Goal: Task Accomplishment & Management: Complete application form

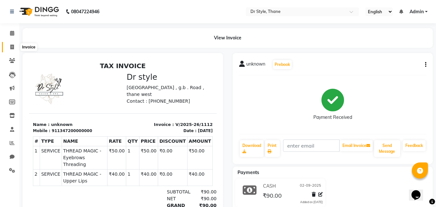
click at [14, 47] on icon at bounding box center [12, 46] width 4 height 5
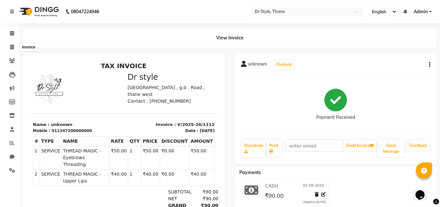
select select "service"
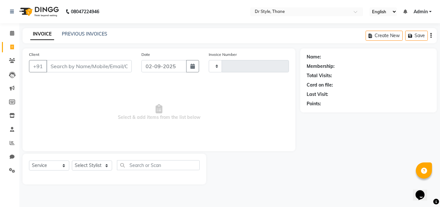
click at [68, 65] on input "Client" at bounding box center [88, 66] width 85 height 12
click at [74, 63] on input "unk" at bounding box center [72, 66] width 53 height 12
click at [84, 64] on input "u" at bounding box center [88, 66] width 85 height 12
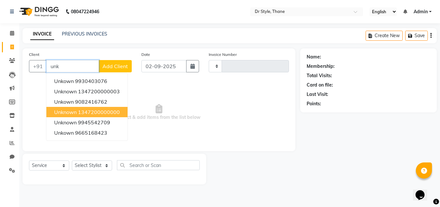
click at [102, 109] on ngb-highlight "1347200000000" at bounding box center [99, 112] width 42 height 6
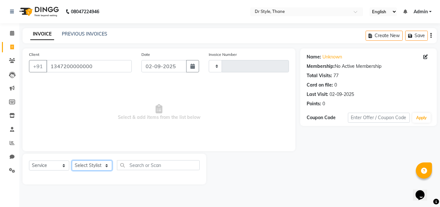
click at [89, 165] on select "Select Stylist" at bounding box center [92, 165] width 40 height 10
click at [87, 167] on select "Select Stylist" at bounding box center [92, 165] width 40 height 10
click at [88, 166] on select "Select Stylist" at bounding box center [92, 165] width 40 height 10
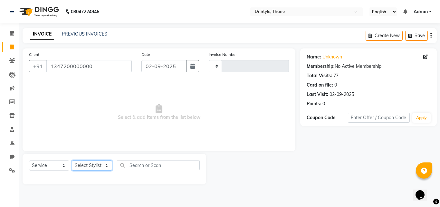
click at [88, 166] on select "Select Stylist" at bounding box center [92, 165] width 40 height 10
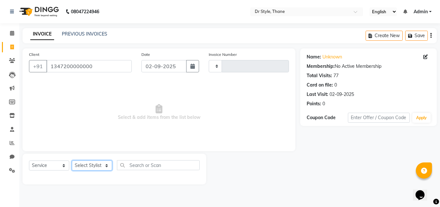
click at [88, 166] on select "Select Stylist" at bounding box center [92, 165] width 40 height 10
click at [89, 165] on select "Select Stylist" at bounding box center [92, 165] width 40 height 10
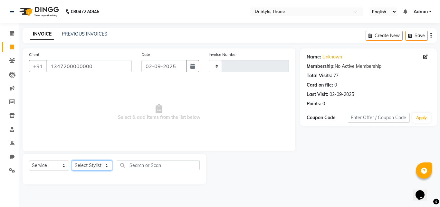
click at [90, 163] on select "Select Stylist" at bounding box center [92, 165] width 40 height 10
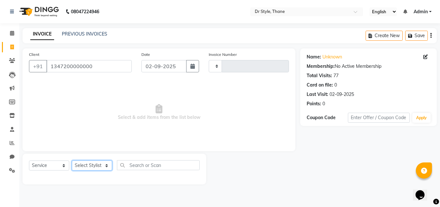
click at [90, 163] on select "Select Stylist" at bounding box center [92, 165] width 40 height 10
click at [93, 163] on select "Select Stylist" at bounding box center [92, 165] width 40 height 10
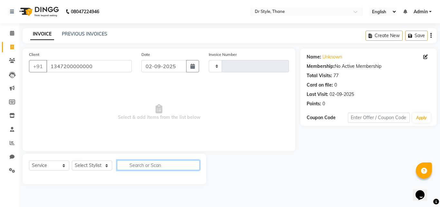
click at [134, 164] on input "text" at bounding box center [158, 165] width 83 height 10
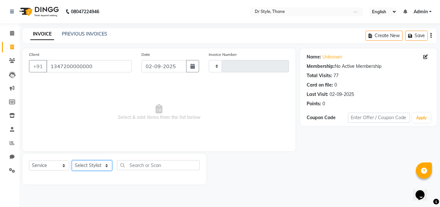
click at [91, 166] on select "Select Stylist" at bounding box center [92, 165] width 40 height 10
click at [92, 166] on select "Select Stylist" at bounding box center [92, 165] width 40 height 10
click at [107, 166] on select "Select Stylist" at bounding box center [92, 165] width 40 height 10
click at [106, 163] on select "Select Stylist" at bounding box center [92, 165] width 40 height 10
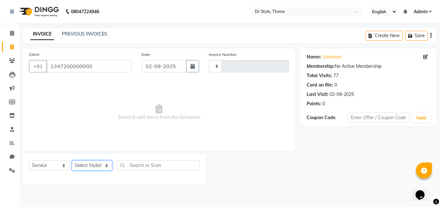
click at [106, 163] on select "Select Stylist" at bounding box center [92, 165] width 40 height 10
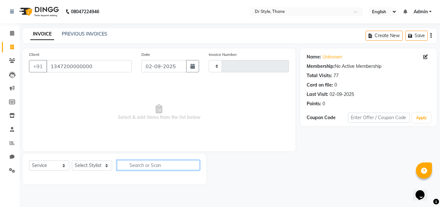
click at [126, 164] on input "text" at bounding box center [158, 165] width 83 height 10
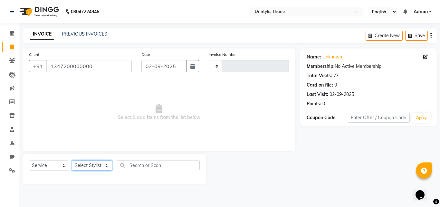
click at [85, 163] on select "Select Stylist" at bounding box center [92, 165] width 40 height 10
click at [266, 145] on div "Client +91 1347200000000 Date 02-09-2025 Invoice Number Select & add items from…" at bounding box center [159, 99] width 273 height 103
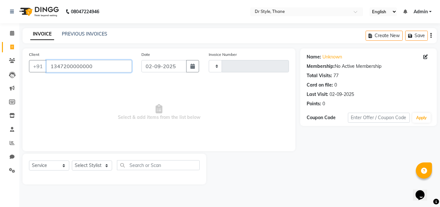
click at [91, 65] on input "1347200000000" at bounding box center [88, 66] width 85 height 12
click at [101, 163] on select "Select Stylist" at bounding box center [92, 165] width 40 height 10
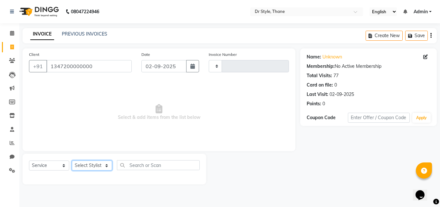
click at [101, 163] on select "Select Stylist" at bounding box center [92, 165] width 40 height 10
click at [111, 65] on input "1347200000000" at bounding box center [88, 66] width 85 height 12
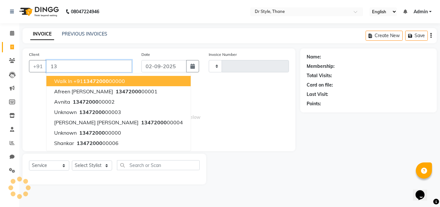
type input "1"
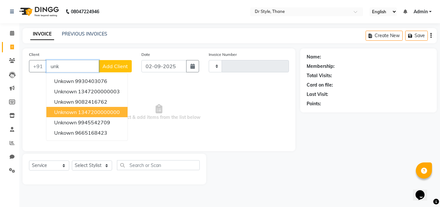
click at [109, 108] on button "unknown 1347200000000" at bounding box center [86, 112] width 81 height 10
type input "1347200000000"
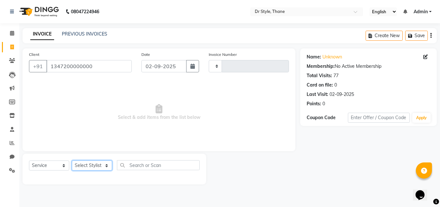
click at [89, 163] on select "Select Stylist" at bounding box center [92, 165] width 40 height 10
click at [86, 163] on select "Select Stylist" at bounding box center [92, 165] width 40 height 10
click at [77, 160] on div "Select Service Product Membership Package Voucher Prepaid Gift Card Select Styl…" at bounding box center [114, 167] width 171 height 15
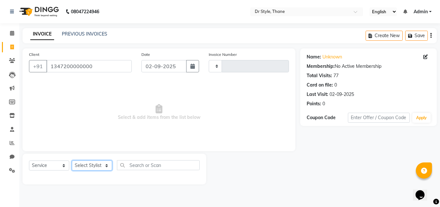
drag, startPoint x: 261, startPoint y: 10, endPoint x: 88, endPoint y: 165, distance: 232.9
click at [88, 165] on select "Select Stylist" at bounding box center [92, 165] width 40 height 10
click at [87, 166] on select "Select Stylist" at bounding box center [92, 165] width 40 height 10
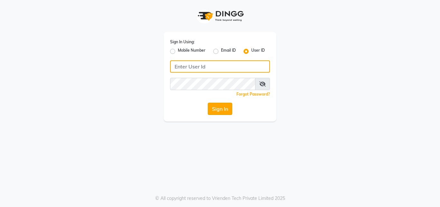
type input "[EMAIL_ADDRESS][DOMAIN_NAME]"
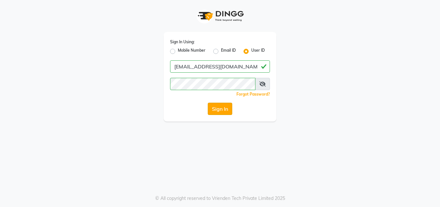
click at [219, 106] on button "Sign In" at bounding box center [220, 109] width 25 height 12
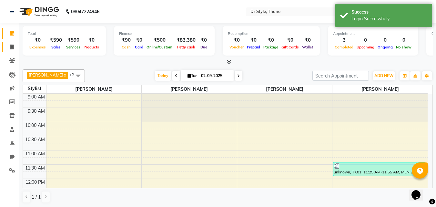
click at [11, 42] on link "Invoice" at bounding box center [9, 47] width 15 height 11
select select "service"
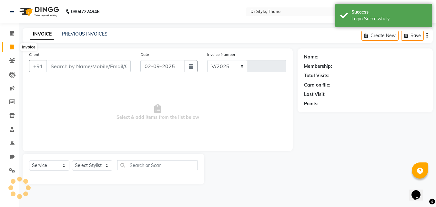
select select "7832"
type input "1113"
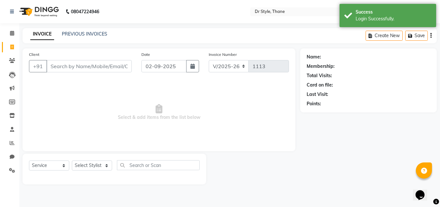
click at [61, 69] on input "Client" at bounding box center [88, 66] width 85 height 12
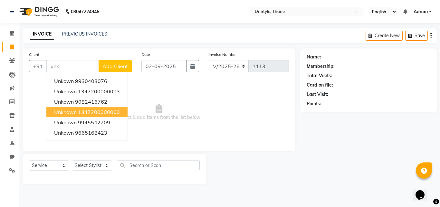
click at [93, 110] on ngb-highlight "1347200000000" at bounding box center [99, 112] width 42 height 6
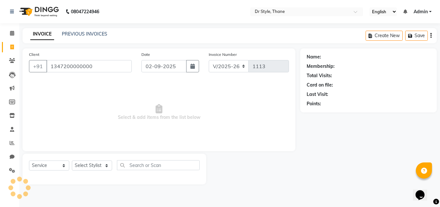
type input "1347200000000"
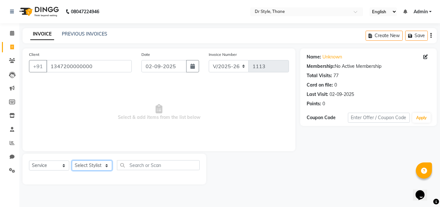
click at [90, 164] on select "Select Stylist Amir Apeksha Haider Salmani HASIM Salman Sheetal Panchal" at bounding box center [92, 165] width 40 height 10
select select "86376"
click at [72, 160] on select "Select Stylist Amir Apeksha Haider Salmani HASIM Salman Sheetal Panchal" at bounding box center [92, 165] width 40 height 10
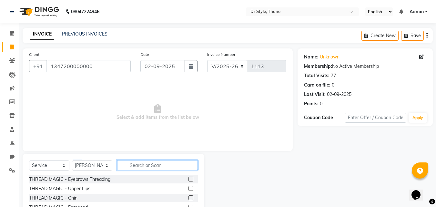
click at [136, 165] on input "text" at bounding box center [157, 165] width 81 height 10
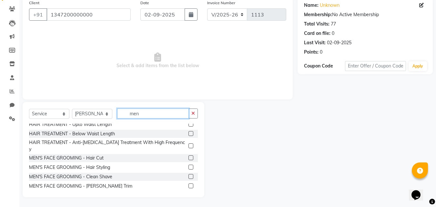
scroll to position [64, 0]
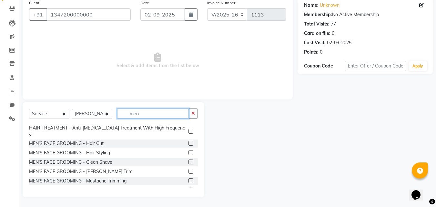
type input "men"
drag, startPoint x: 187, startPoint y: 146, endPoint x: 173, endPoint y: 154, distance: 15.9
click at [188, 150] on label at bounding box center [190, 152] width 5 height 5
click at [188, 151] on input "checkbox" at bounding box center [190, 153] width 4 height 4
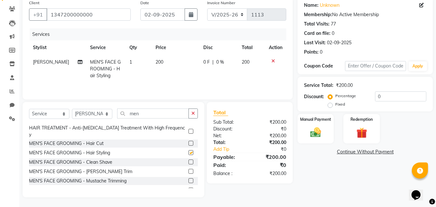
checkbox input "false"
click at [188, 169] on label at bounding box center [190, 171] width 5 height 5
click at [188, 169] on input "checkbox" at bounding box center [190, 171] width 4 height 4
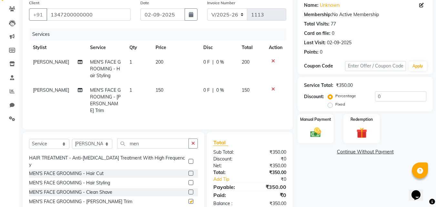
checkbox input "false"
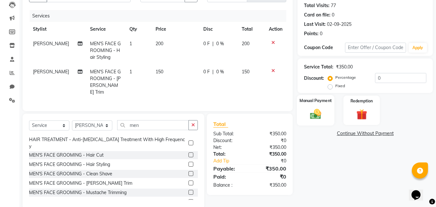
scroll to position [80, 0]
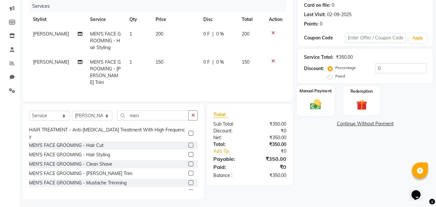
click at [312, 97] on div "Manual Payment" at bounding box center [316, 100] width 38 height 31
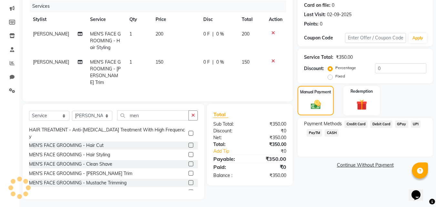
click at [399, 122] on span "GPay" at bounding box center [401, 123] width 13 height 7
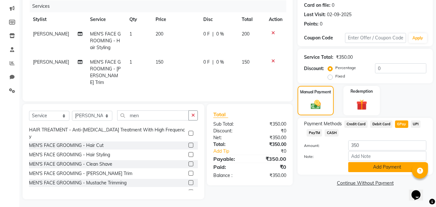
click at [375, 166] on button "Add Payment" at bounding box center [387, 167] width 78 height 10
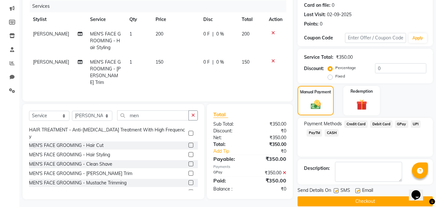
scroll to position [89, 0]
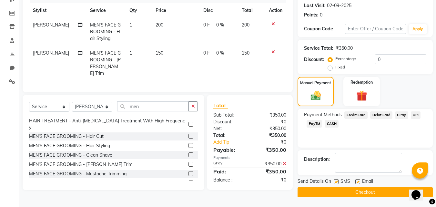
click at [354, 192] on button "Checkout" at bounding box center [364, 192] width 135 height 10
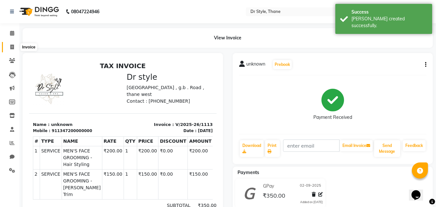
click at [13, 46] on icon at bounding box center [12, 46] width 4 height 5
select select "7832"
select select "service"
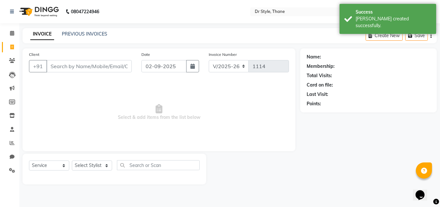
click at [65, 67] on input "Client" at bounding box center [88, 66] width 85 height 12
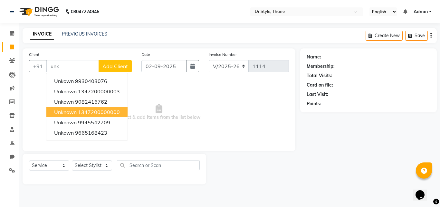
click at [78, 110] on button "unknown 1347200000000" at bounding box center [86, 112] width 81 height 10
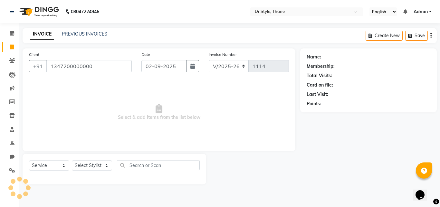
type input "1347200000000"
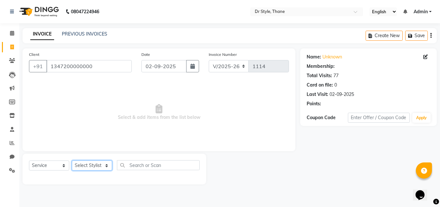
click at [80, 163] on select "Select Stylist Amir Apeksha Haider Salmani HASIM Salman Sheetal Panchal" at bounding box center [92, 165] width 40 height 10
select select "69916"
click at [72, 160] on select "Select Stylist Amir Apeksha Haider Salmani HASIM Salman Sheetal Panchal" at bounding box center [92, 165] width 40 height 10
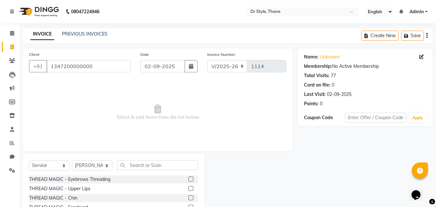
click at [129, 179] on div "THREAD MAGIC - Eyebrows Threading" at bounding box center [113, 179] width 169 height 8
click at [100, 179] on div "THREAD MAGIC - Eyebrows Threading" at bounding box center [69, 179] width 81 height 7
checkbox input "false"
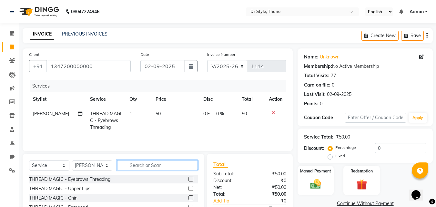
click at [151, 166] on input "text" at bounding box center [157, 165] width 81 height 10
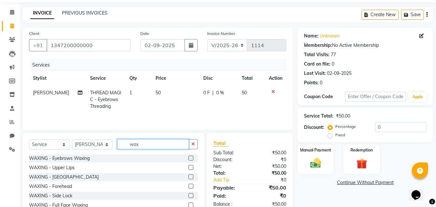
scroll to position [32, 0]
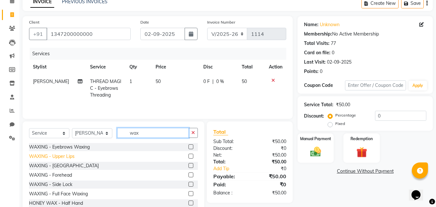
type input "wax"
click at [66, 158] on div "WAXING - Upper Lips" at bounding box center [51, 156] width 45 height 7
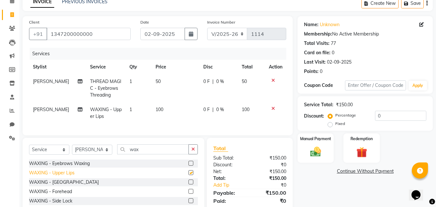
checkbox input "false"
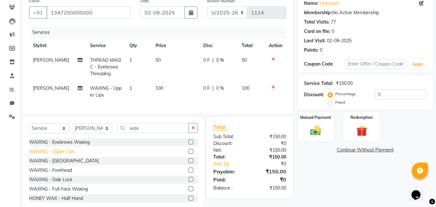
scroll to position [64, 0]
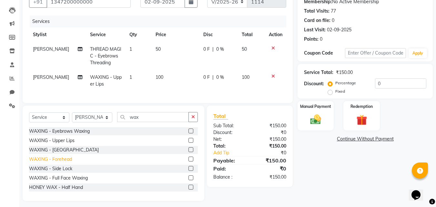
click at [64, 163] on div "WAXING - Forehead" at bounding box center [50, 159] width 43 height 7
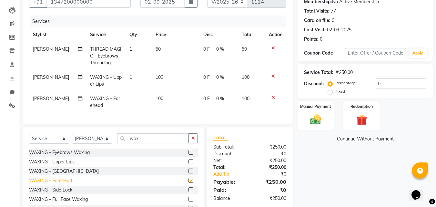
checkbox input "false"
click at [274, 96] on div at bounding box center [276, 97] width 14 height 5
click at [271, 97] on icon at bounding box center [273, 97] width 4 height 5
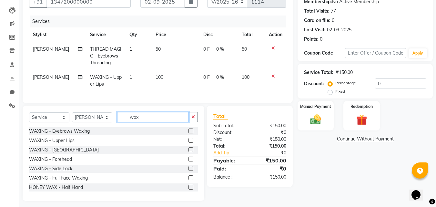
click at [154, 121] on input "wax" at bounding box center [153, 117] width 72 height 10
type input "w"
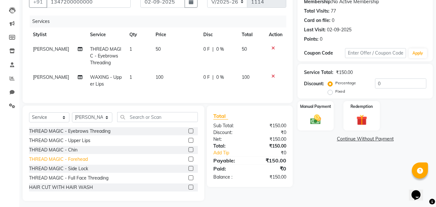
click at [72, 162] on div "THREAD MAGIC - Forehead" at bounding box center [58, 159] width 59 height 7
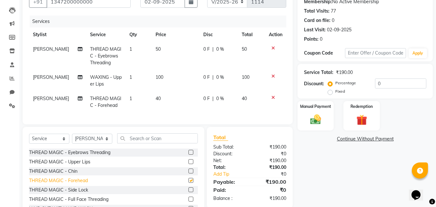
checkbox input "false"
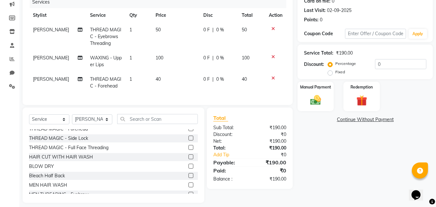
scroll to position [94, 0]
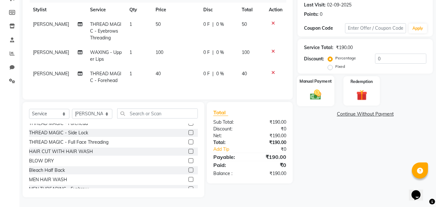
click at [317, 88] on img at bounding box center [315, 94] width 18 height 13
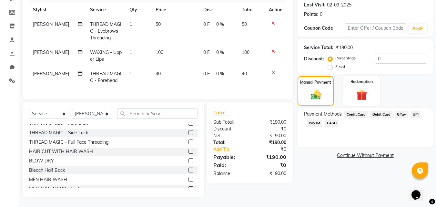
click at [330, 119] on span "CASH" at bounding box center [331, 122] width 14 height 7
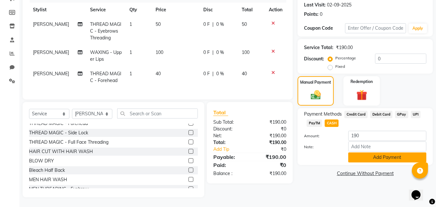
click at [365, 152] on button "Add Payment" at bounding box center [387, 157] width 78 height 10
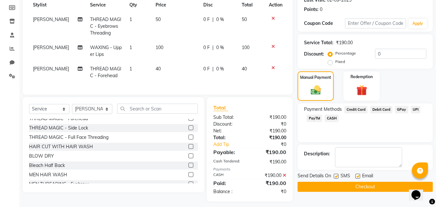
click at [351, 185] on button "Checkout" at bounding box center [364, 187] width 135 height 10
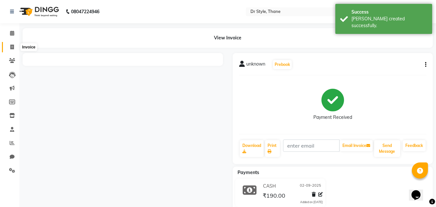
click at [13, 45] on icon at bounding box center [12, 46] width 4 height 5
select select "7832"
select select "service"
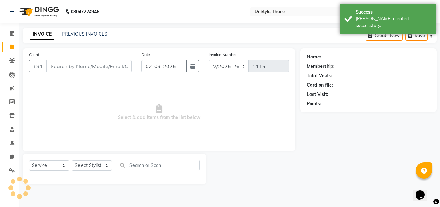
click at [64, 71] on input "Client" at bounding box center [88, 66] width 85 height 12
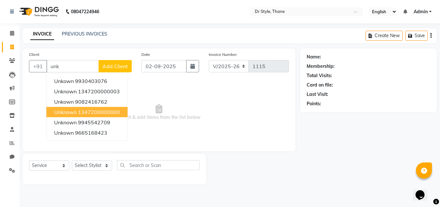
click at [79, 111] on ngb-highlight "1347200000000" at bounding box center [99, 112] width 42 height 6
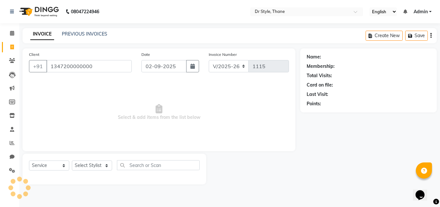
type input "1347200000000"
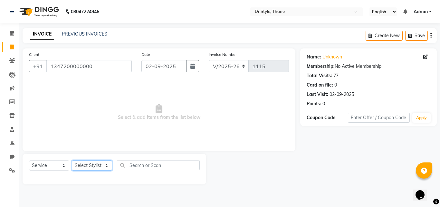
click at [102, 165] on select "Select Stylist Amir Apeksha Haider Salmani HASIM Salman Sheetal Panchal" at bounding box center [92, 165] width 40 height 10
select select "69916"
click at [72, 160] on select "Select Stylist Amir Apeksha Haider Salmani HASIM Salman Sheetal Panchal" at bounding box center [92, 165] width 40 height 10
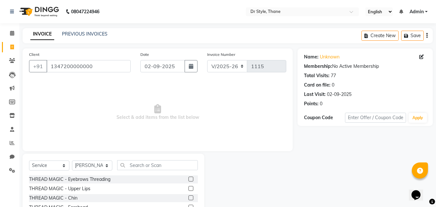
click at [188, 179] on label at bounding box center [190, 178] width 5 height 5
click at [188, 179] on input "checkbox" at bounding box center [190, 179] width 4 height 4
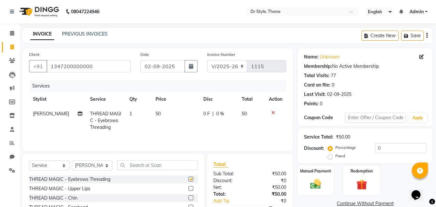
checkbox input "false"
click at [307, 188] on img at bounding box center [315, 183] width 18 height 13
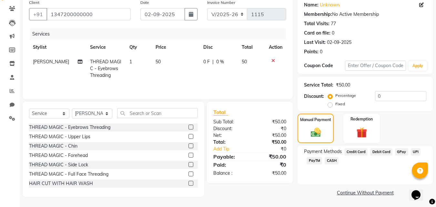
scroll to position [52, 0]
click at [330, 159] on span "CASH" at bounding box center [331, 159] width 14 height 7
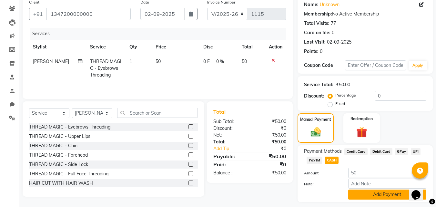
click at [368, 192] on button "Add Payment" at bounding box center [387, 194] width 78 height 10
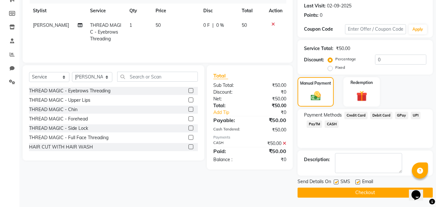
scroll to position [89, 0]
click at [329, 193] on button "Checkout" at bounding box center [364, 192] width 135 height 10
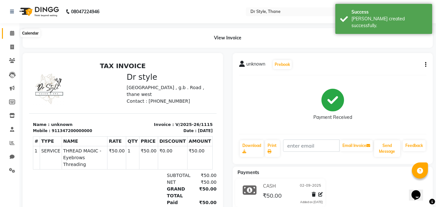
click at [11, 35] on icon at bounding box center [12, 33] width 4 height 5
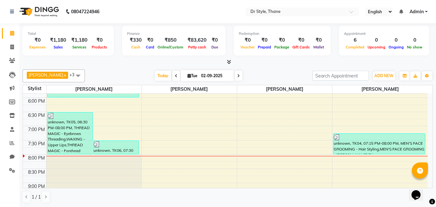
scroll to position [258, 0]
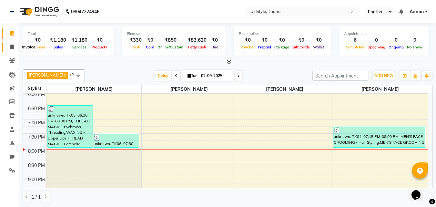
click at [13, 46] on icon at bounding box center [12, 46] width 4 height 5
select select "service"
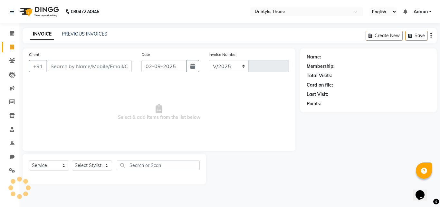
select select "7832"
type input "1116"
click at [90, 33] on link "PREVIOUS INVOICES" at bounding box center [84, 34] width 45 height 6
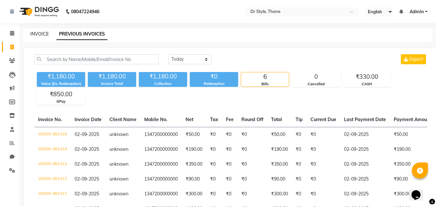
click at [44, 33] on link "INVOICE" at bounding box center [39, 34] width 18 height 6
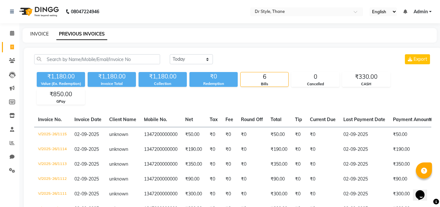
select select "service"
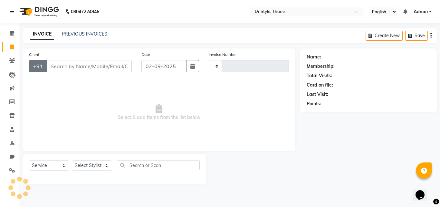
type input "1116"
select select "7832"
click at [80, 65] on input "Client" at bounding box center [88, 66] width 85 height 12
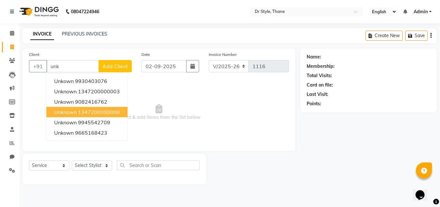
click at [95, 109] on ngb-highlight "1347200000000" at bounding box center [99, 112] width 42 height 6
type input "1347200000000"
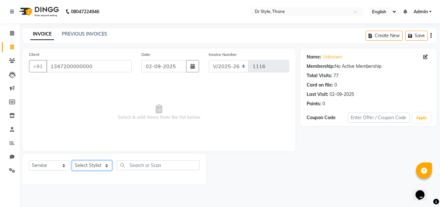
click at [82, 164] on select "Select Stylist Amir Apeksha Haider Salmani HASIM Salman Sheetal Panchal" at bounding box center [92, 165] width 40 height 10
select select "69916"
click at [72, 160] on select "Select Stylist Amir Apeksha Haider Salmani HASIM Salman Sheetal Panchal" at bounding box center [92, 165] width 40 height 10
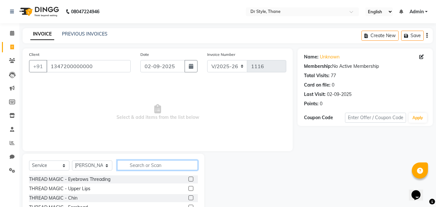
click at [128, 165] on input "text" at bounding box center [157, 165] width 81 height 10
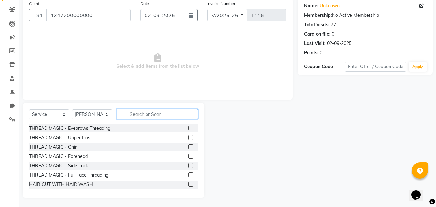
scroll to position [52, 0]
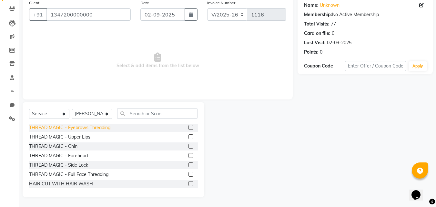
click at [108, 126] on div "THREAD MAGIC - Eyebrows Threading" at bounding box center [69, 127] width 81 height 7
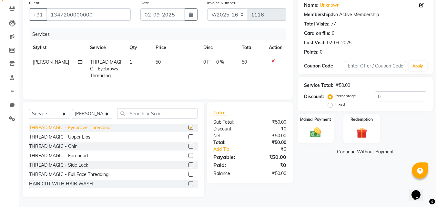
checkbox input "false"
click at [82, 136] on div "THREAD MAGIC - Upper Lips" at bounding box center [59, 136] width 61 height 7
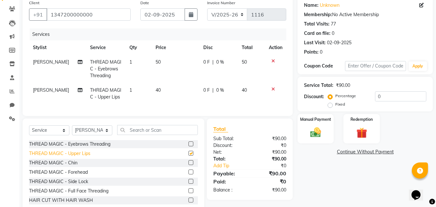
checkbox input "false"
click at [73, 166] on div "THREAD MAGIC - Chin" at bounding box center [53, 162] width 48 height 7
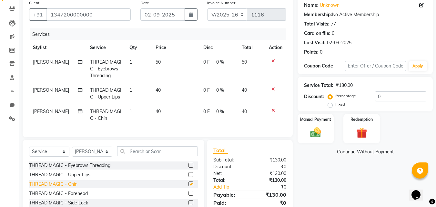
checkbox input "false"
click at [70, 197] on div "THREAD MAGIC - Forehead" at bounding box center [58, 193] width 59 height 7
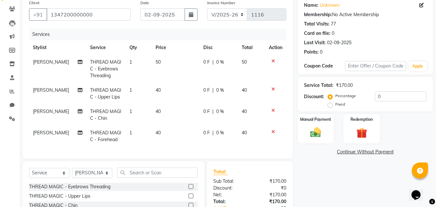
checkbox input "false"
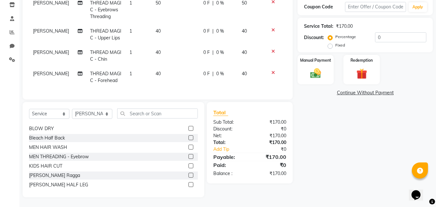
scroll to position [115, 0]
click at [320, 68] on img at bounding box center [315, 73] width 18 height 13
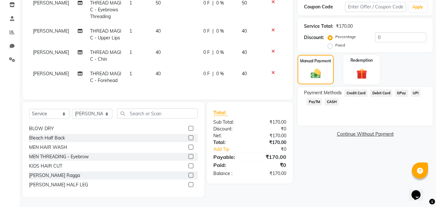
click at [401, 89] on span "GPay" at bounding box center [401, 92] width 13 height 7
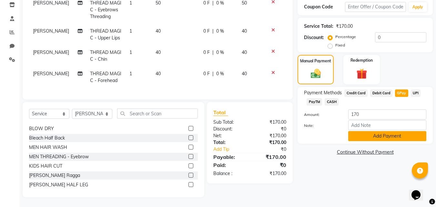
click at [357, 132] on button "Add Payment" at bounding box center [387, 136] width 78 height 10
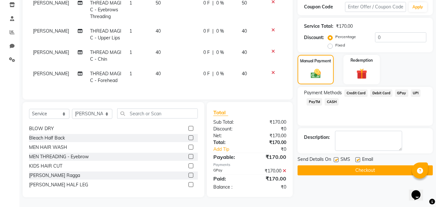
click at [340, 165] on button "Checkout" at bounding box center [364, 170] width 135 height 10
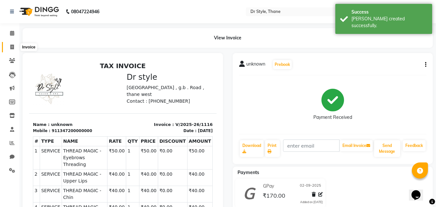
click at [11, 45] on icon at bounding box center [12, 46] width 4 height 5
select select "service"
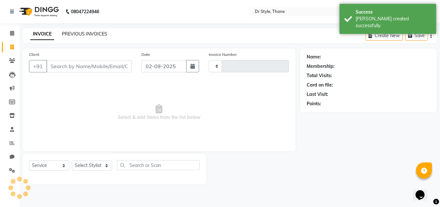
type input "1117"
select select "7832"
click at [78, 32] on link "PREVIOUS INVOICES" at bounding box center [84, 34] width 45 height 6
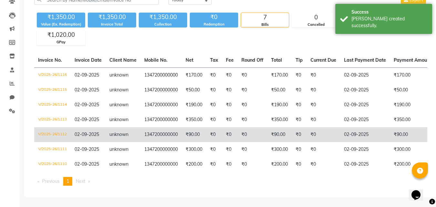
scroll to position [64, 0]
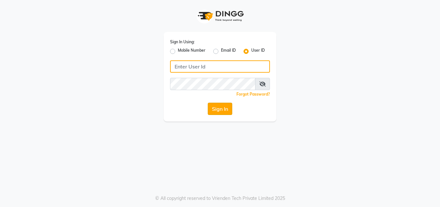
type input "[EMAIL_ADDRESS][DOMAIN_NAME]"
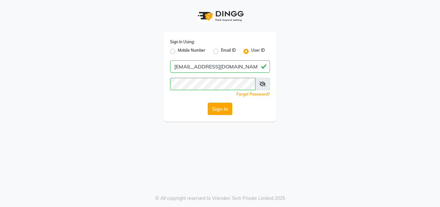
click at [212, 106] on button "Sign In" at bounding box center [220, 109] width 25 height 12
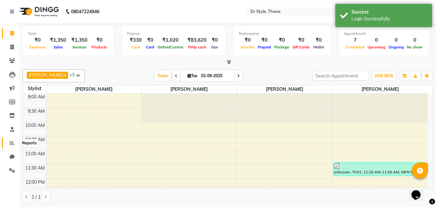
click at [11, 140] on icon at bounding box center [12, 142] width 5 height 5
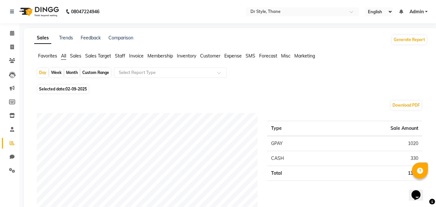
click at [74, 70] on div "Month" at bounding box center [71, 72] width 15 height 9
select select "9"
select select "2025"
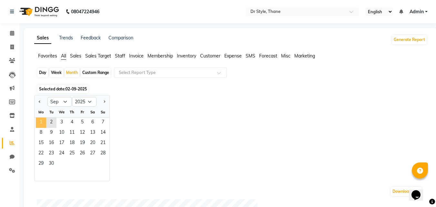
click at [42, 118] on span "1" at bounding box center [41, 122] width 10 height 10
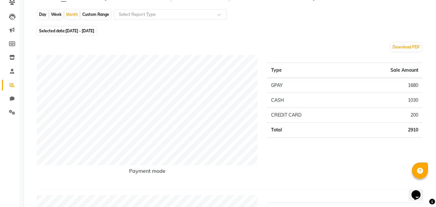
scroll to position [32, 0]
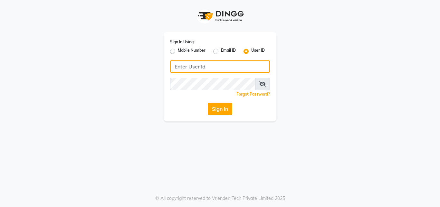
type input "[EMAIL_ADDRESS][DOMAIN_NAME]"
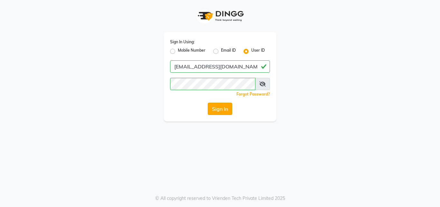
click at [220, 109] on button "Sign In" at bounding box center [220, 109] width 25 height 12
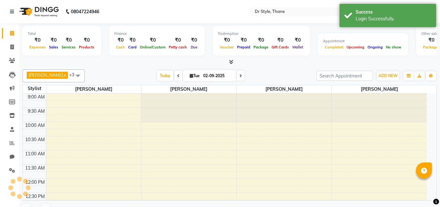
select select "en"
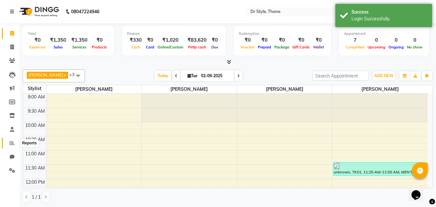
click at [11, 143] on icon at bounding box center [12, 142] width 5 height 5
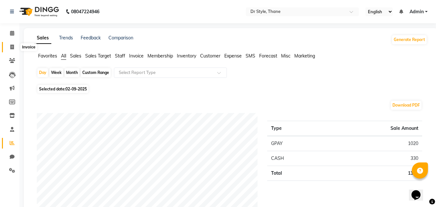
click at [9, 48] on span at bounding box center [11, 47] width 11 height 7
select select "service"
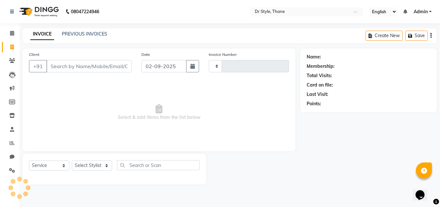
type input "1117"
select select "7832"
click at [69, 69] on input "Client" at bounding box center [88, 66] width 85 height 12
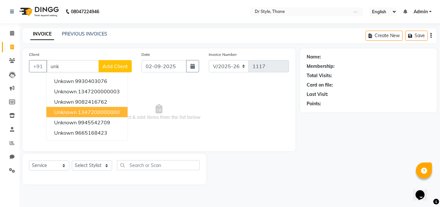
click at [80, 114] on ngb-highlight "1347200000000" at bounding box center [99, 112] width 42 height 6
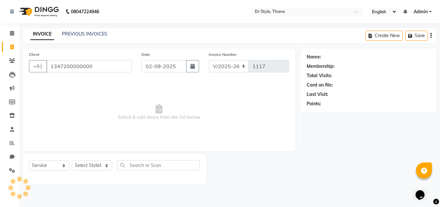
type input "1347200000000"
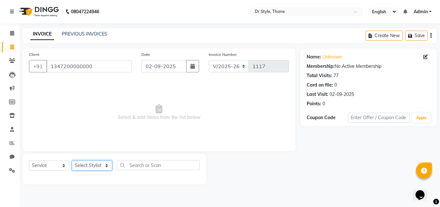
click at [100, 165] on select "Select Stylist Amir Apeksha Haider Salmani HASIM Salman Sheetal Panchal" at bounding box center [92, 165] width 40 height 10
select select "80995"
click at [72, 160] on select "Select Stylist Amir Apeksha Haider Salmani HASIM Salman Sheetal Panchal" at bounding box center [92, 165] width 40 height 10
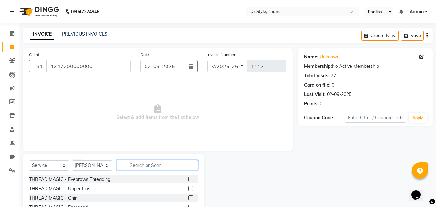
click at [150, 166] on input "text" at bounding box center [157, 165] width 81 height 10
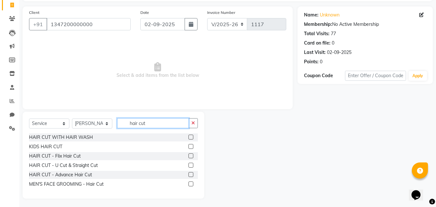
scroll to position [43, 0]
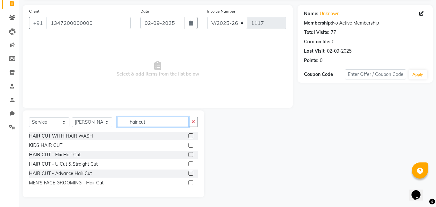
type input "hair cut"
click at [192, 184] on label at bounding box center [190, 182] width 5 height 5
click at [192, 184] on input "checkbox" at bounding box center [190, 183] width 4 height 4
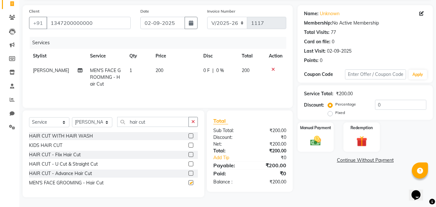
checkbox input "false"
click at [305, 142] on div "Manual Payment" at bounding box center [316, 137] width 38 height 31
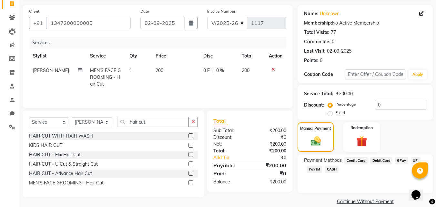
click at [396, 160] on span "GPay" at bounding box center [401, 160] width 13 height 7
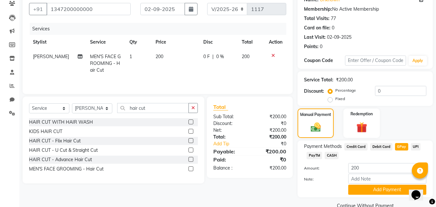
scroll to position [70, 0]
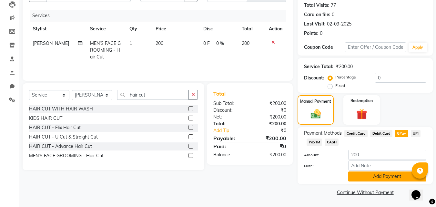
click at [380, 178] on button "Add Payment" at bounding box center [387, 176] width 78 height 10
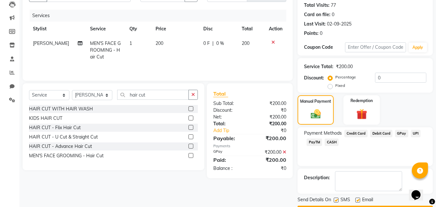
scroll to position [89, 0]
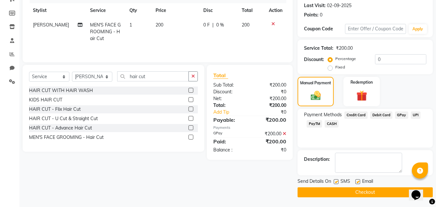
click at [374, 196] on button "Checkout" at bounding box center [364, 192] width 135 height 10
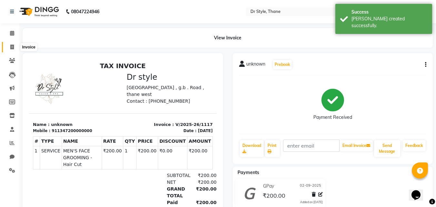
click at [10, 45] on span at bounding box center [11, 47] width 11 height 7
select select "service"
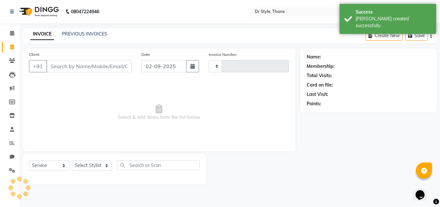
type input "1118"
select select "7832"
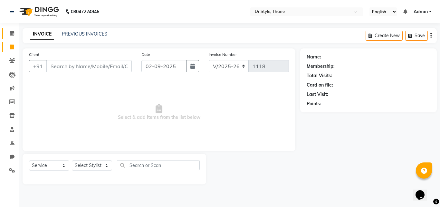
click at [14, 29] on link "Calendar" at bounding box center [9, 33] width 15 height 11
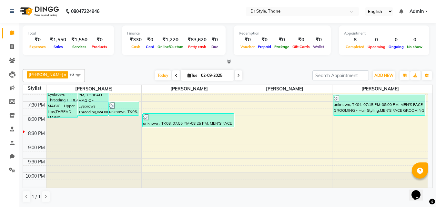
scroll to position [303, 0]
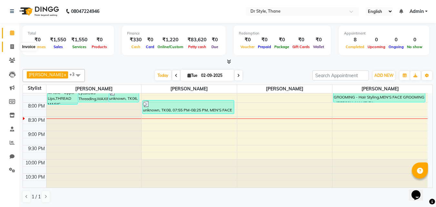
click at [15, 46] on span at bounding box center [11, 46] width 11 height 7
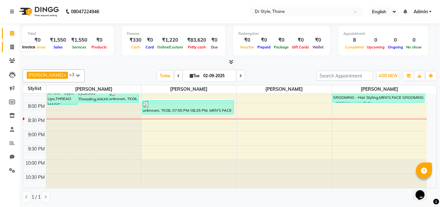
select select "service"
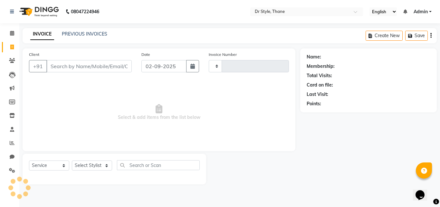
type input "1118"
select select "7832"
click at [61, 69] on input "Client" at bounding box center [88, 66] width 85 height 12
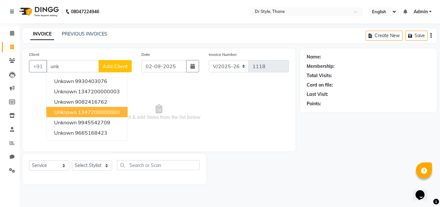
click at [65, 113] on span "unknown" at bounding box center [65, 112] width 23 height 6
type input "1347200000000"
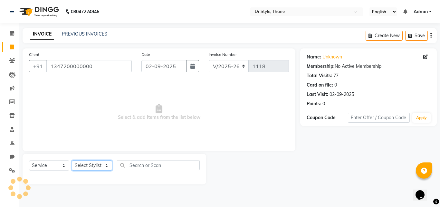
click at [90, 161] on select "Select Stylist Amir Apeksha Haider Salmani HASIM Salman Sheetal Panchal" at bounding box center [92, 165] width 40 height 10
select select "86376"
click at [72, 160] on select "Select Stylist Amir Apeksha Haider Salmani HASIM Salman Sheetal Panchal" at bounding box center [92, 165] width 40 height 10
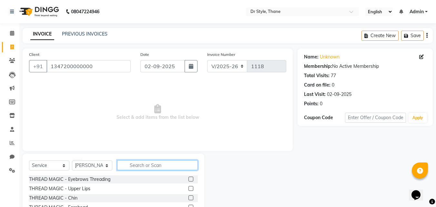
click at [163, 165] on input "text" at bounding box center [157, 165] width 81 height 10
type input "c"
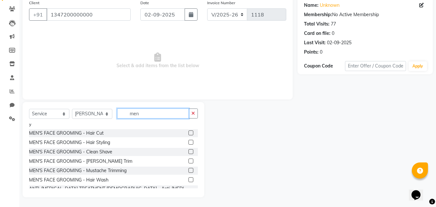
scroll to position [81, 0]
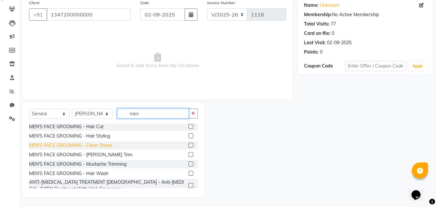
type input "men"
click at [98, 142] on div "MEN'S FACE GROOMING - Clean Shave" at bounding box center [70, 145] width 83 height 7
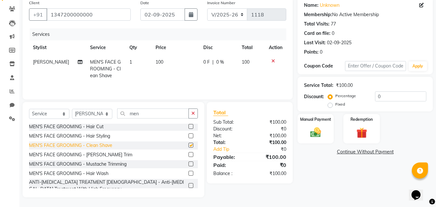
checkbox input "false"
click at [321, 133] on img at bounding box center [315, 132] width 18 height 13
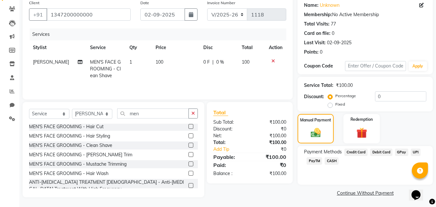
click at [333, 160] on span "CASH" at bounding box center [331, 160] width 14 height 7
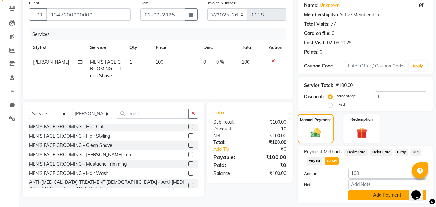
click at [361, 194] on button "Add Payment" at bounding box center [387, 195] width 78 height 10
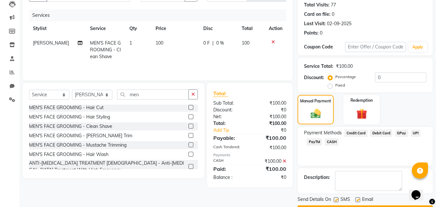
scroll to position [89, 0]
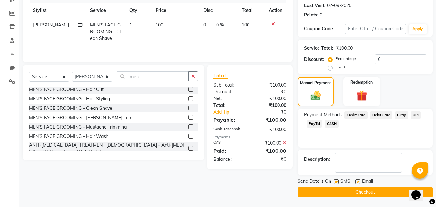
click at [361, 192] on button "Checkout" at bounding box center [364, 192] width 135 height 10
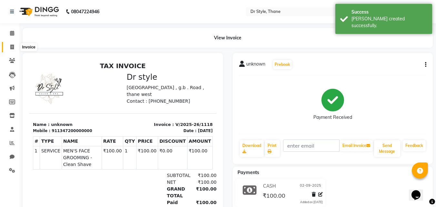
click at [13, 45] on icon at bounding box center [12, 46] width 4 height 5
select select "service"
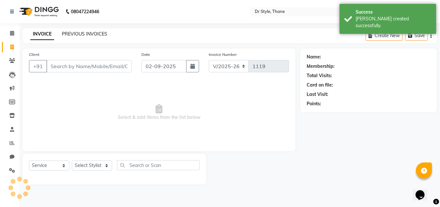
click at [84, 33] on link "PREVIOUS INVOICES" at bounding box center [84, 34] width 45 height 6
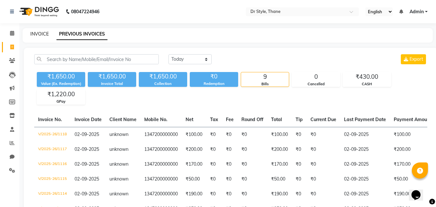
click at [35, 34] on link "INVOICE" at bounding box center [39, 34] width 18 height 6
select select "service"
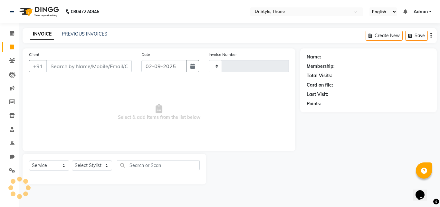
type input "1119"
select select "7832"
click at [92, 64] on input "Client" at bounding box center [88, 66] width 85 height 12
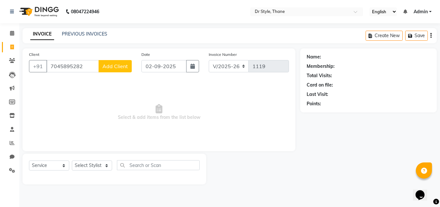
type input "7045895282"
click at [108, 66] on span "Add Client" at bounding box center [115, 66] width 25 height 6
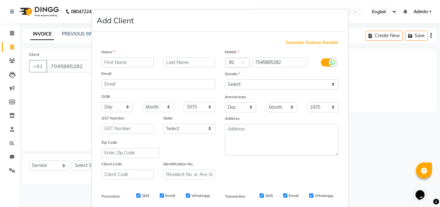
click at [125, 64] on input "text" at bounding box center [128, 62] width 52 height 10
type input "kanyeha"
click at [231, 82] on select "Select Male Female Other Prefer Not To Say" at bounding box center [282, 84] width 114 height 10
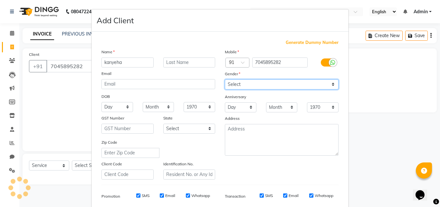
select select "male"
click at [225, 79] on select "Select Male Female Other Prefer Not To Say" at bounding box center [282, 84] width 114 height 10
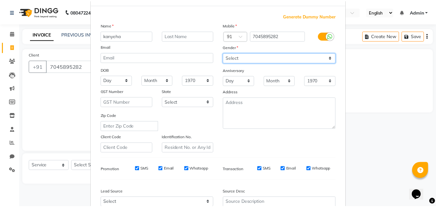
scroll to position [91, 0]
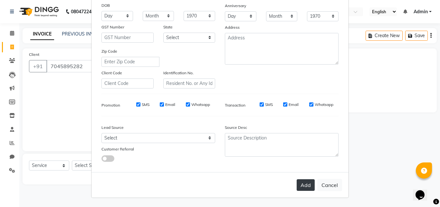
click at [304, 183] on button "Add" at bounding box center [306, 185] width 18 height 12
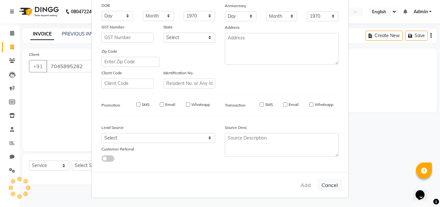
select select
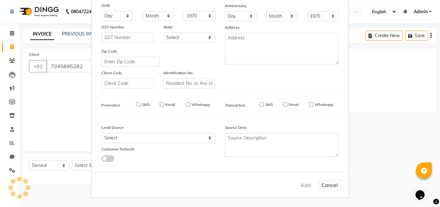
select select
checkbox input "false"
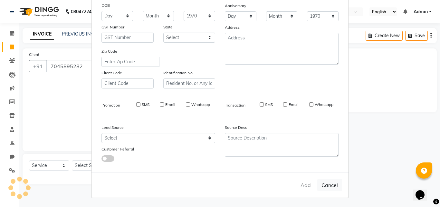
checkbox input "false"
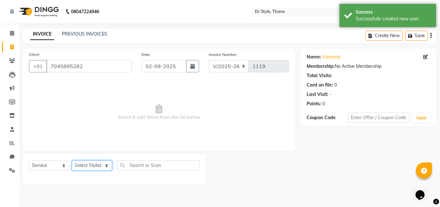
click at [102, 164] on select "Select Stylist Amir Apeksha Haider Salmani HASIM Salman Sheetal Panchal" at bounding box center [92, 165] width 40 height 10
select select "80995"
click at [72, 160] on select "Select Stylist Amir Apeksha Haider Salmani HASIM Salman Sheetal Panchal" at bounding box center [92, 165] width 40 height 10
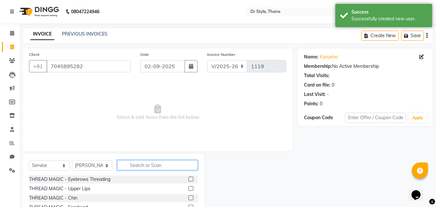
click at [136, 164] on input "text" at bounding box center [157, 165] width 81 height 10
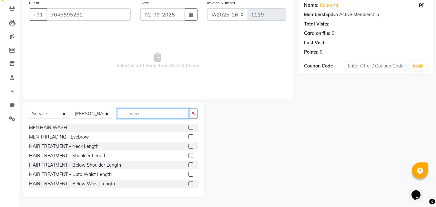
scroll to position [32, 0]
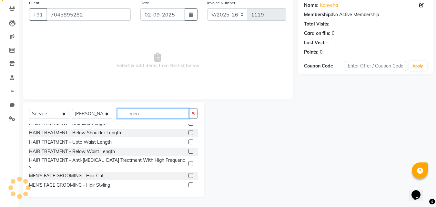
type input "men"
click at [188, 182] on label at bounding box center [190, 184] width 5 height 5
click at [188, 183] on input "checkbox" at bounding box center [190, 185] width 4 height 4
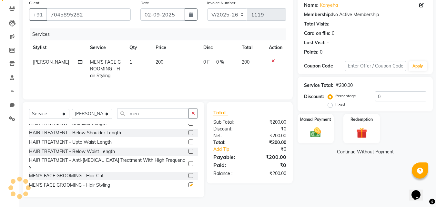
checkbox input "false"
click at [87, 109] on select "Select Stylist Amir Apeksha Haider Salmani HASIM Salman Sheetal Panchal" at bounding box center [92, 114] width 40 height 10
select select "86376"
click at [72, 109] on select "Select Stylist Amir Apeksha Haider Salmani HASIM Salman Sheetal Panchal" at bounding box center [92, 114] width 40 height 10
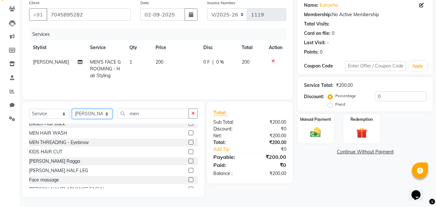
scroll to position [64, 0]
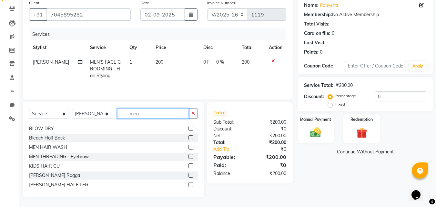
click at [155, 113] on input "men" at bounding box center [153, 113] width 72 height 10
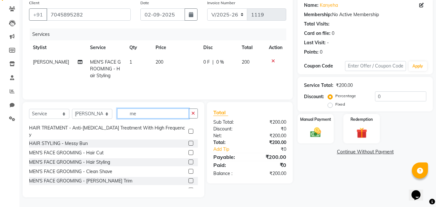
scroll to position [0, 0]
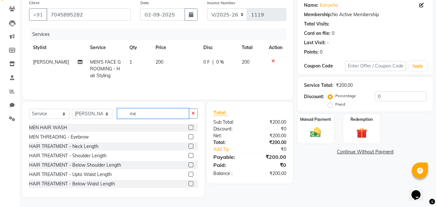
type input "men"
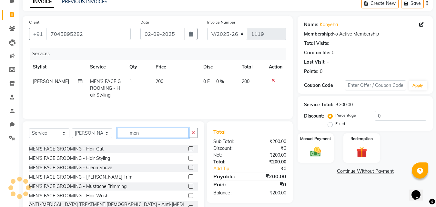
scroll to position [81, 0]
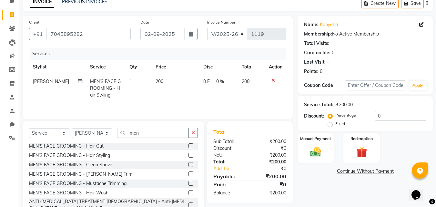
click at [188, 153] on label at bounding box center [190, 155] width 5 height 5
click at [188, 153] on input "checkbox" at bounding box center [190, 155] width 4 height 4
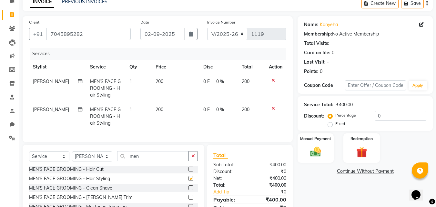
checkbox input "false"
click at [188, 195] on label at bounding box center [190, 196] width 5 height 5
click at [188, 195] on input "checkbox" at bounding box center [190, 197] width 4 height 4
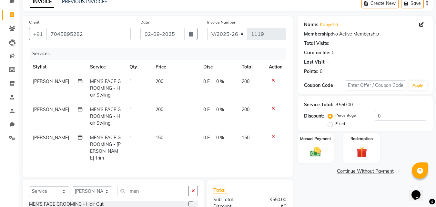
checkbox input "false"
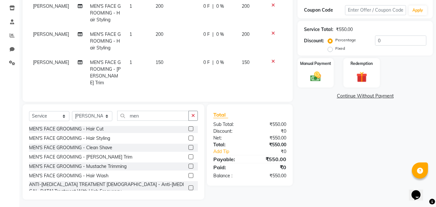
scroll to position [108, 0]
click at [87, 113] on select "Select Stylist Amir Apeksha Haider Salmani HASIM Salman Sheetal Panchal" at bounding box center [92, 116] width 40 height 10
select select "69916"
click at [72, 111] on select "Select Stylist Amir Apeksha Haider Salmani HASIM Salman Sheetal Panchal" at bounding box center [92, 116] width 40 height 10
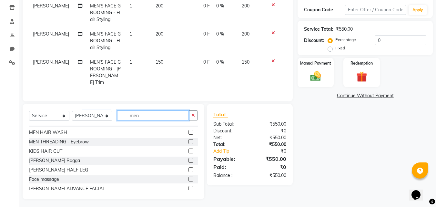
click at [150, 116] on input "men" at bounding box center [153, 115] width 72 height 10
type input "m"
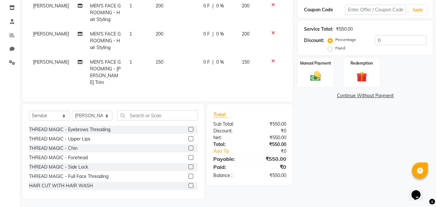
click at [188, 127] on label at bounding box center [190, 129] width 5 height 5
click at [188, 127] on input "checkbox" at bounding box center [190, 129] width 4 height 4
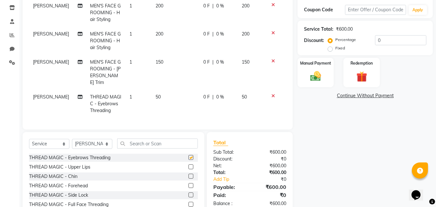
checkbox input "false"
click at [188, 183] on label at bounding box center [190, 185] width 5 height 5
click at [188, 183] on input "checkbox" at bounding box center [190, 185] width 4 height 4
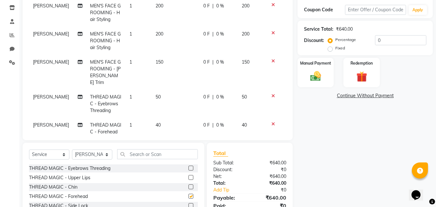
checkbox input "false"
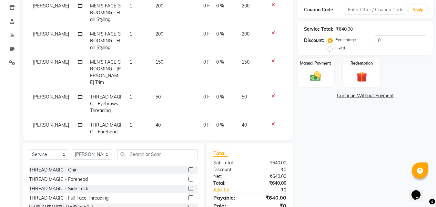
scroll to position [32, 0]
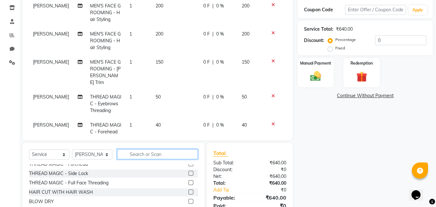
click at [172, 152] on input "text" at bounding box center [157, 154] width 81 height 10
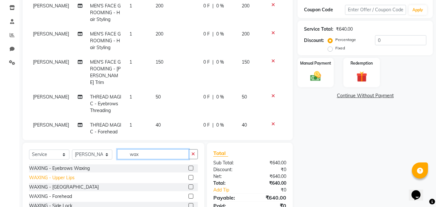
type input "wax"
click at [51, 178] on div "WAXING - Upper Lips" at bounding box center [51, 177] width 45 height 7
checkbox input "false"
click at [51, 187] on div "WAXING - Chin" at bounding box center [64, 186] width 70 height 7
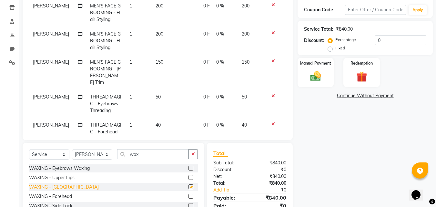
checkbox input "false"
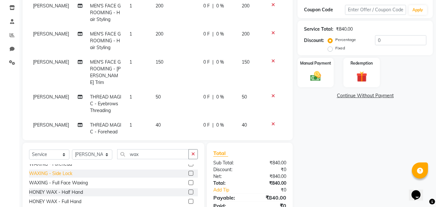
click at [56, 173] on div "WAXING - Side Lock" at bounding box center [50, 173] width 43 height 7
checkbox input "false"
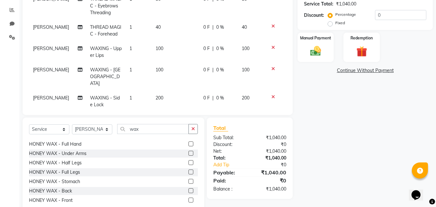
scroll to position [140, 0]
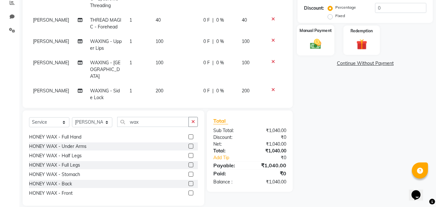
click at [311, 46] on img at bounding box center [315, 43] width 18 height 13
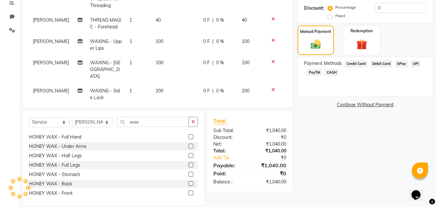
click at [398, 61] on span "GPay" at bounding box center [401, 63] width 13 height 7
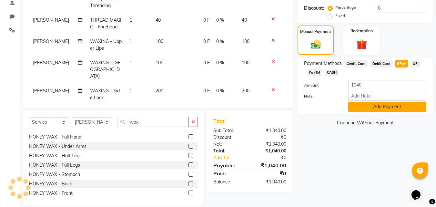
click at [372, 105] on button "Add Payment" at bounding box center [387, 107] width 78 height 10
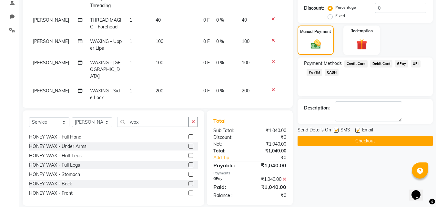
click at [358, 139] on button "Checkout" at bounding box center [364, 141] width 135 height 10
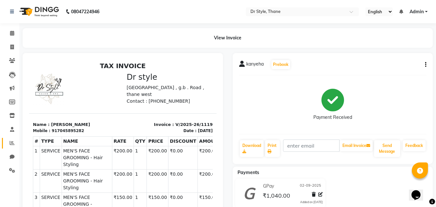
click at [11, 138] on link "Reports" at bounding box center [9, 143] width 15 height 11
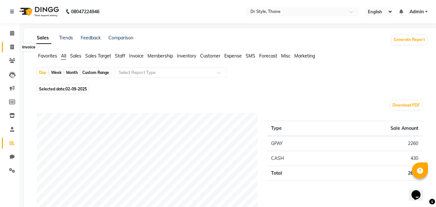
click at [13, 44] on span at bounding box center [11, 47] width 11 height 7
select select "service"
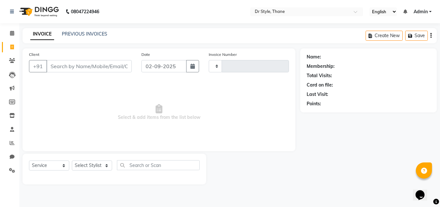
type input "1120"
select select "7832"
click at [101, 34] on link "PREVIOUS INVOICES" at bounding box center [84, 34] width 45 height 6
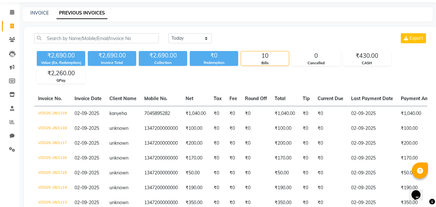
scroll to position [32, 0]
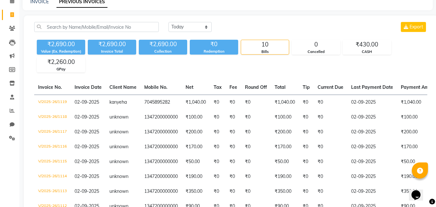
click at [301, 174] on html "08047224946 Select Location × Dr Style, Thane English ENGLISH Español العربية म…" at bounding box center [218, 71] width 436 height 207
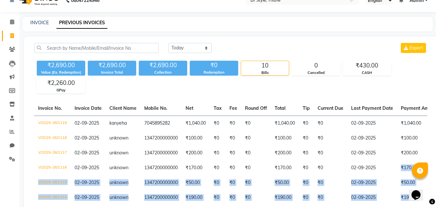
scroll to position [0, 0]
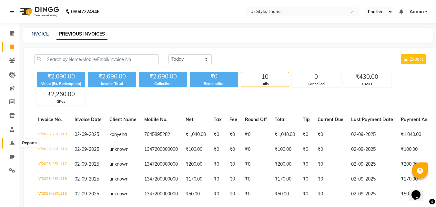
drag, startPoint x: 7, startPoint y: 136, endPoint x: 9, endPoint y: 143, distance: 6.6
click at [9, 143] on li "Reports" at bounding box center [9, 143] width 19 height 14
click at [13, 141] on icon at bounding box center [12, 142] width 5 height 5
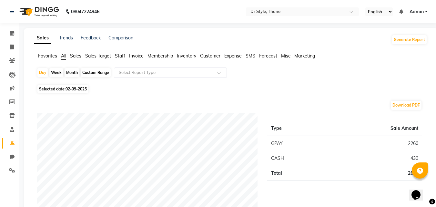
click at [69, 68] on div "Month" at bounding box center [71, 72] width 15 height 9
select select "9"
select select "2025"
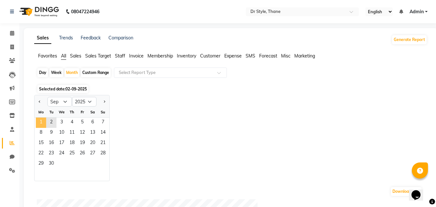
click at [43, 127] on span "1" at bounding box center [41, 122] width 10 height 10
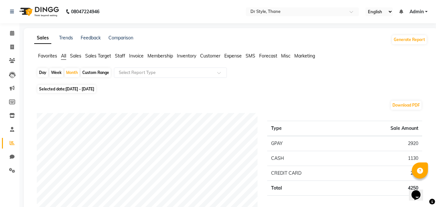
click at [44, 71] on div "Day" at bounding box center [42, 72] width 11 height 9
select select "9"
select select "2025"
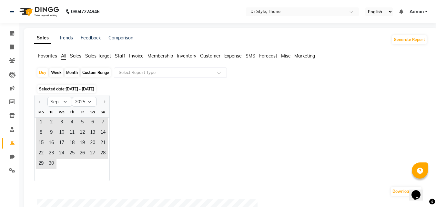
click at [196, 149] on div "Jan Feb Mar Apr May Jun Jul Aug Sep Oct Nov Dec 2015 2016 2017 2018 2019 2020 2…" at bounding box center [230, 138] width 393 height 86
click at [11, 33] on icon at bounding box center [12, 33] width 4 height 5
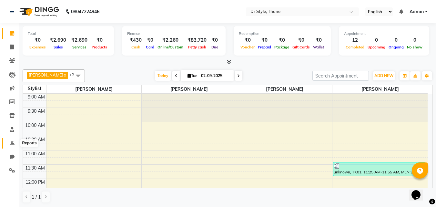
click at [14, 144] on icon at bounding box center [12, 142] width 5 height 5
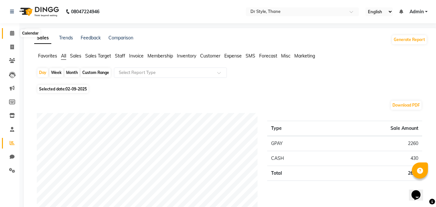
click at [13, 35] on icon at bounding box center [12, 33] width 4 height 5
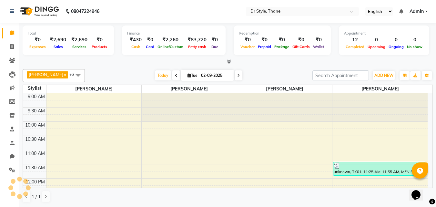
click at [204, 63] on div at bounding box center [228, 61] width 410 height 7
